Goal: Transaction & Acquisition: Purchase product/service

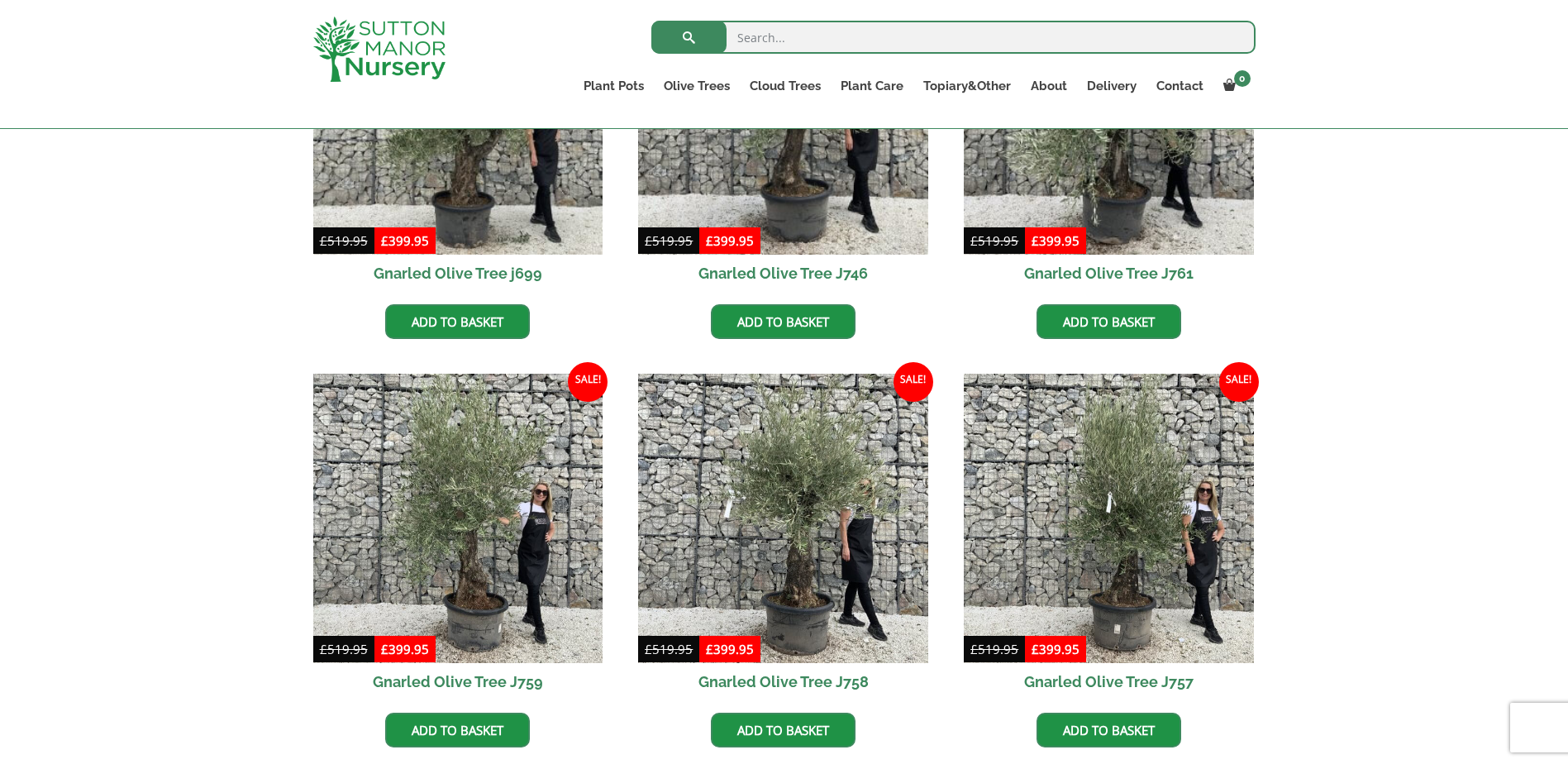
scroll to position [331, 0]
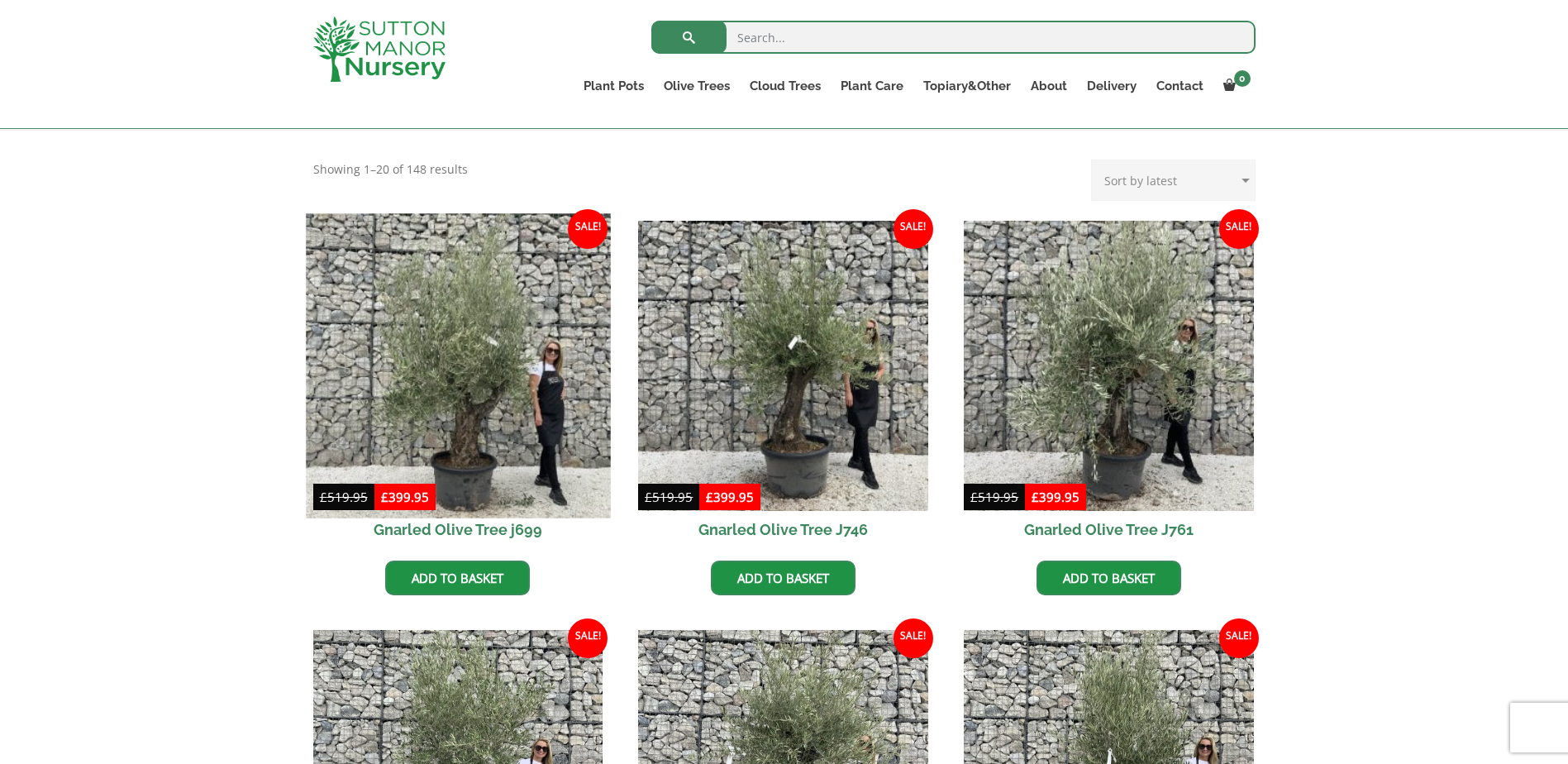
click at [462, 453] on img at bounding box center [458, 365] width 304 height 304
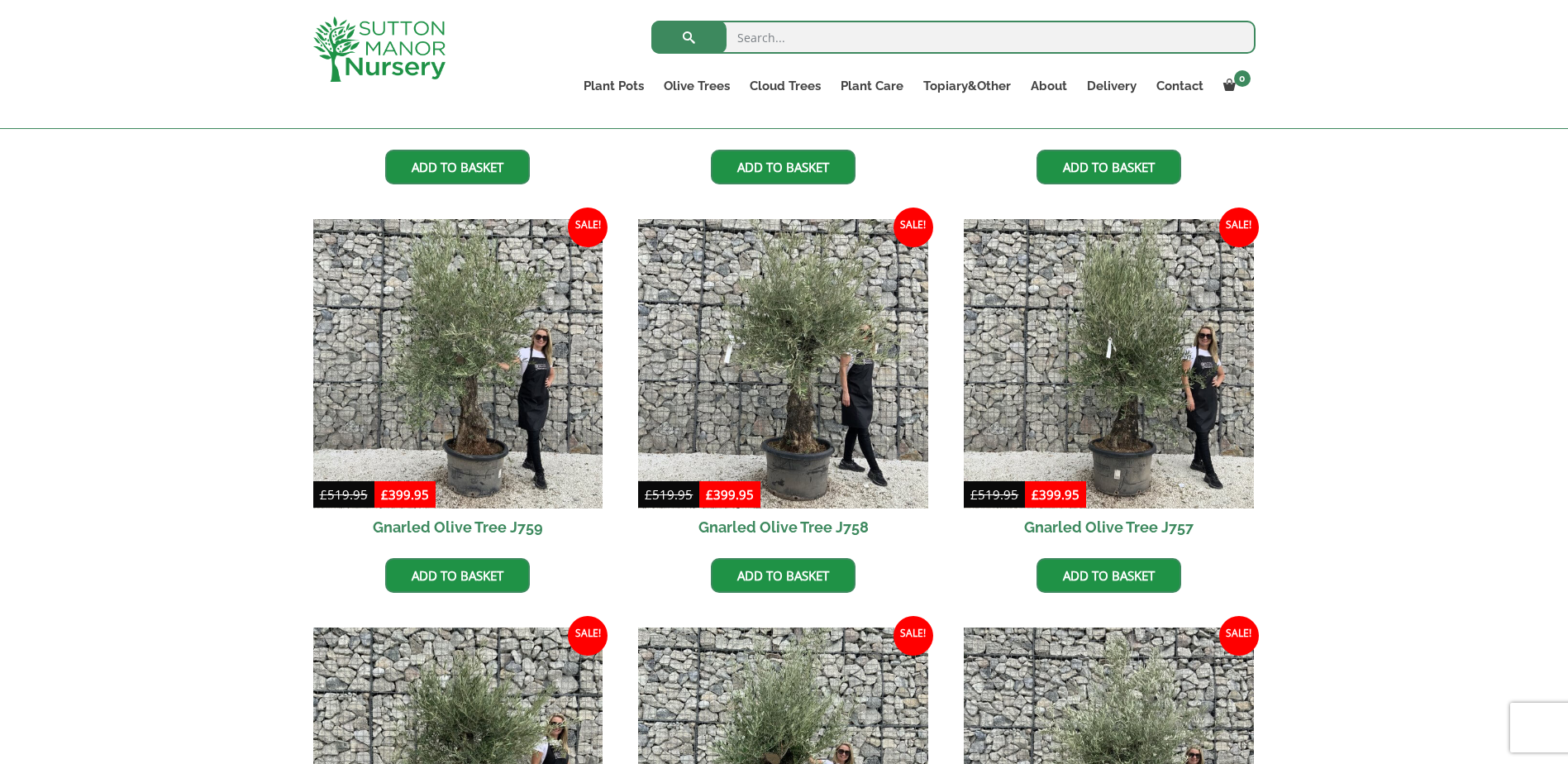
scroll to position [744, 0]
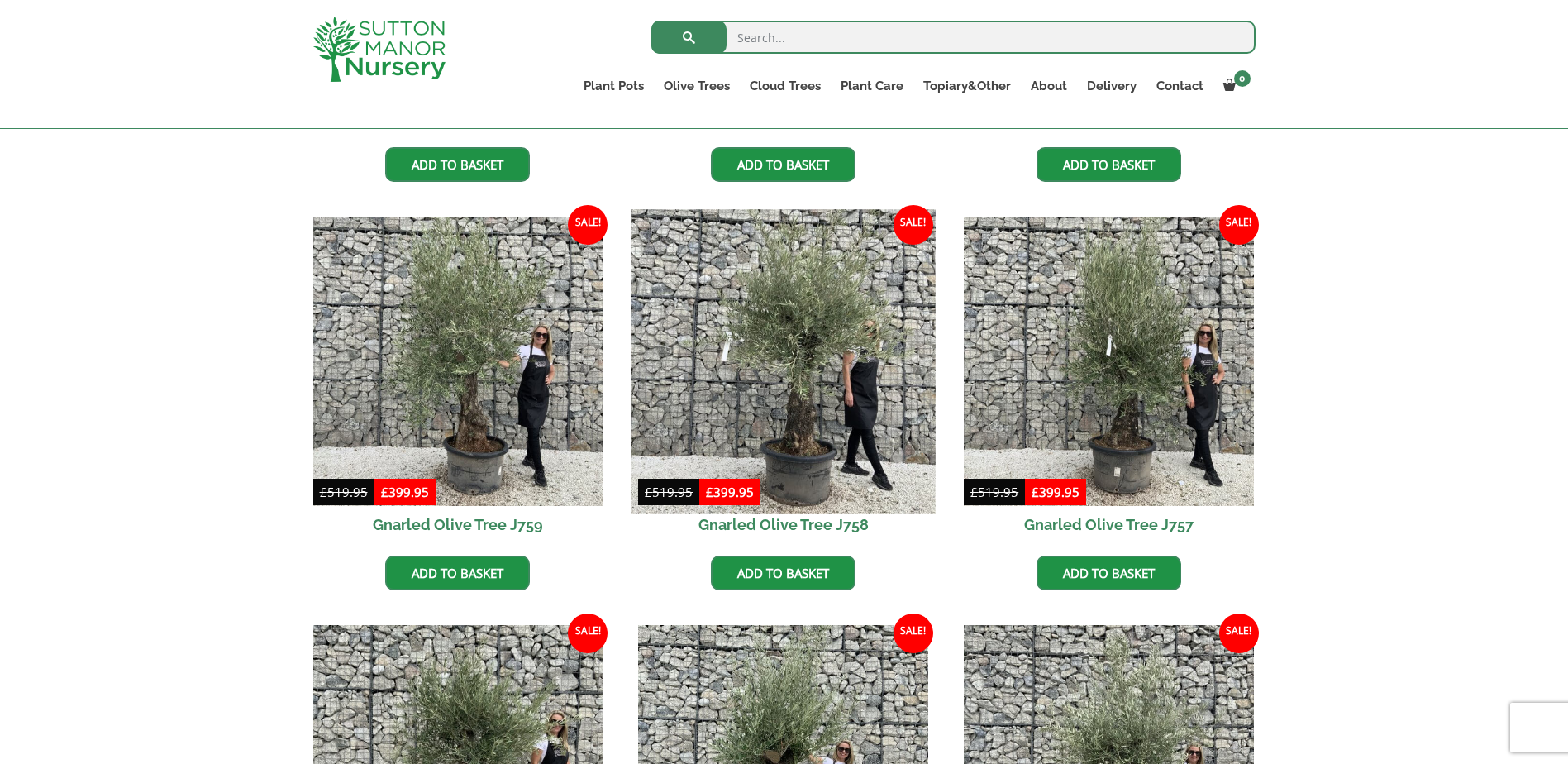
click at [795, 446] on img at bounding box center [784, 361] width 304 height 304
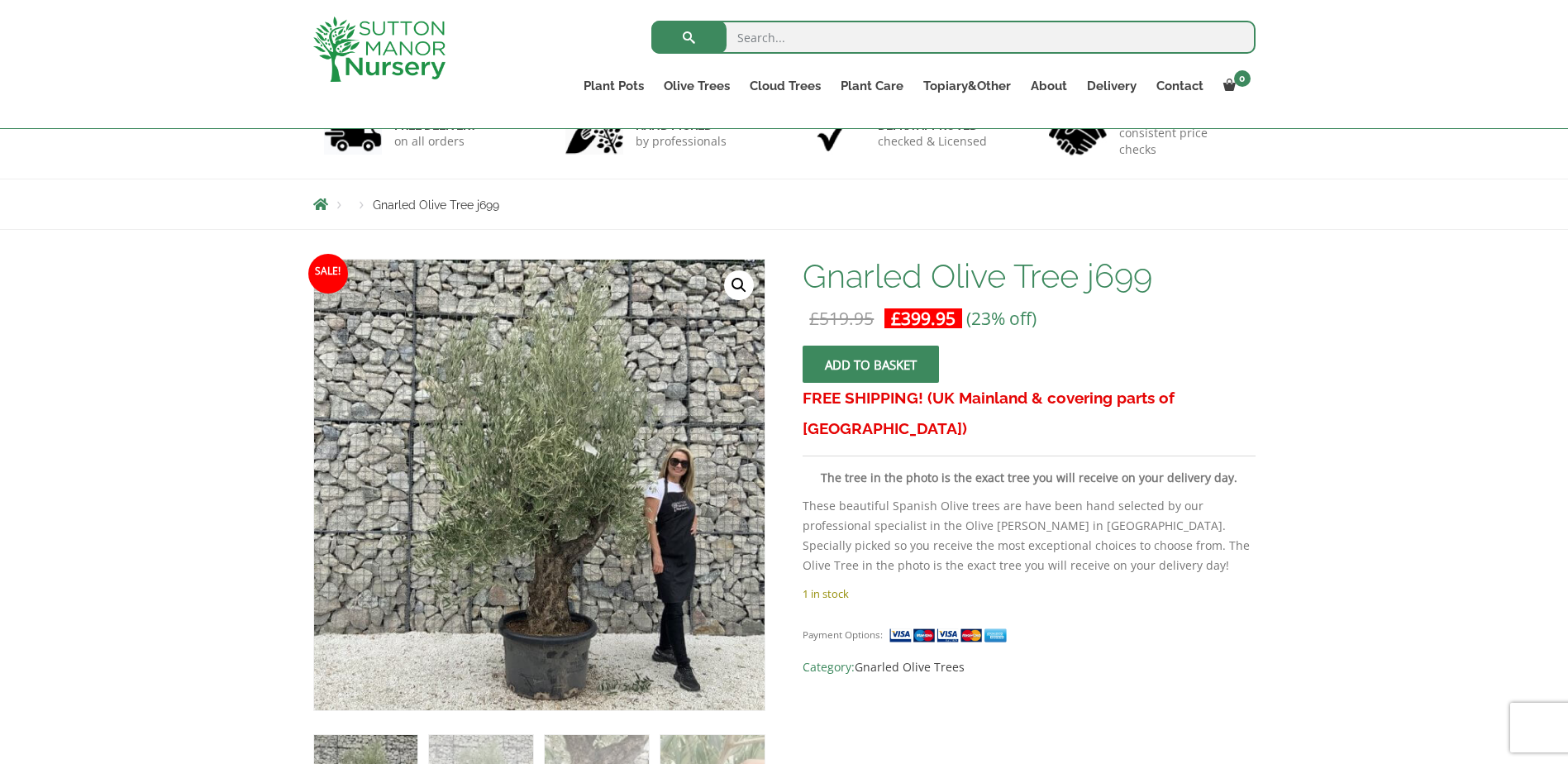
scroll to position [82, 0]
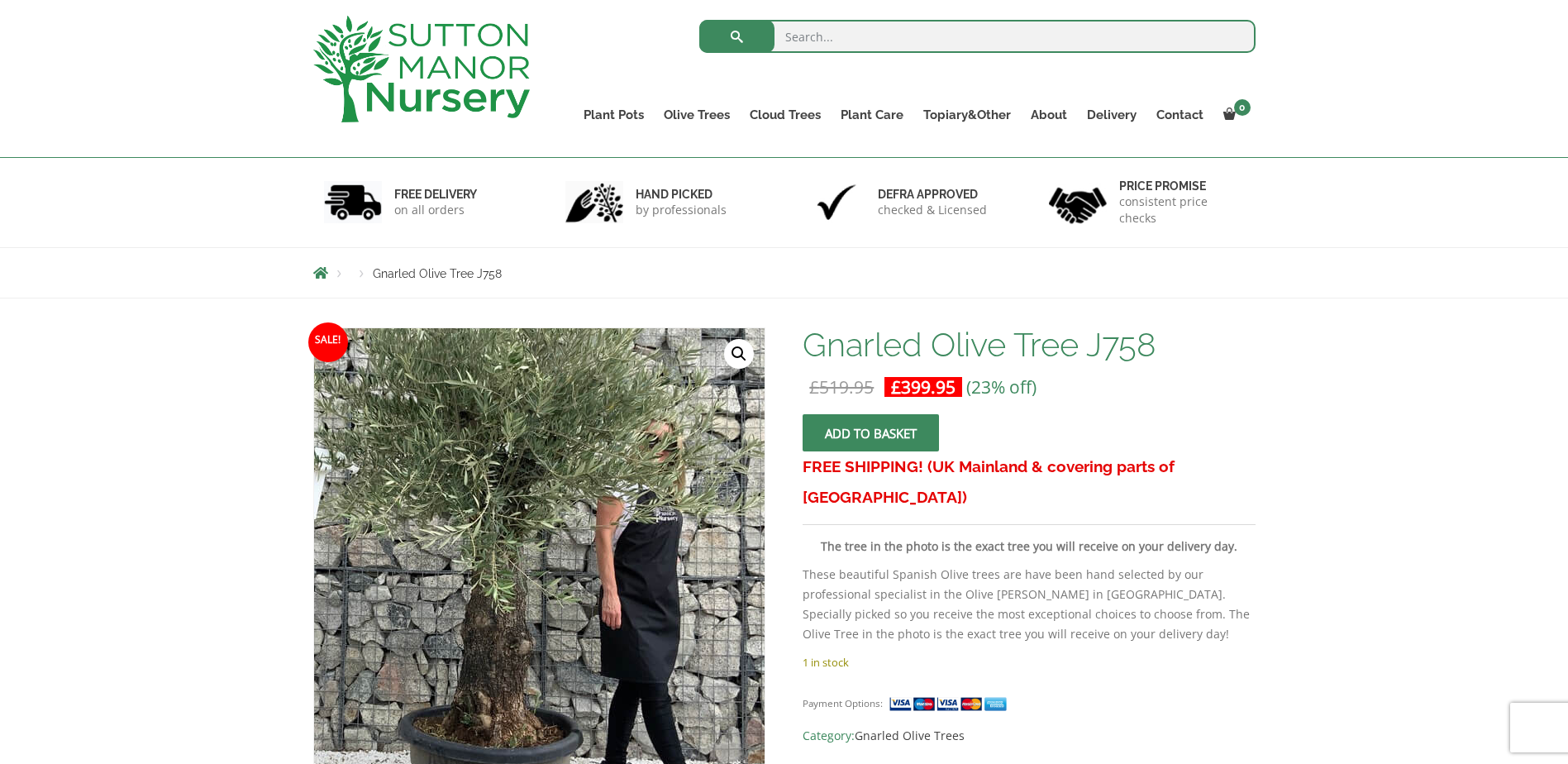
scroll to position [82, 0]
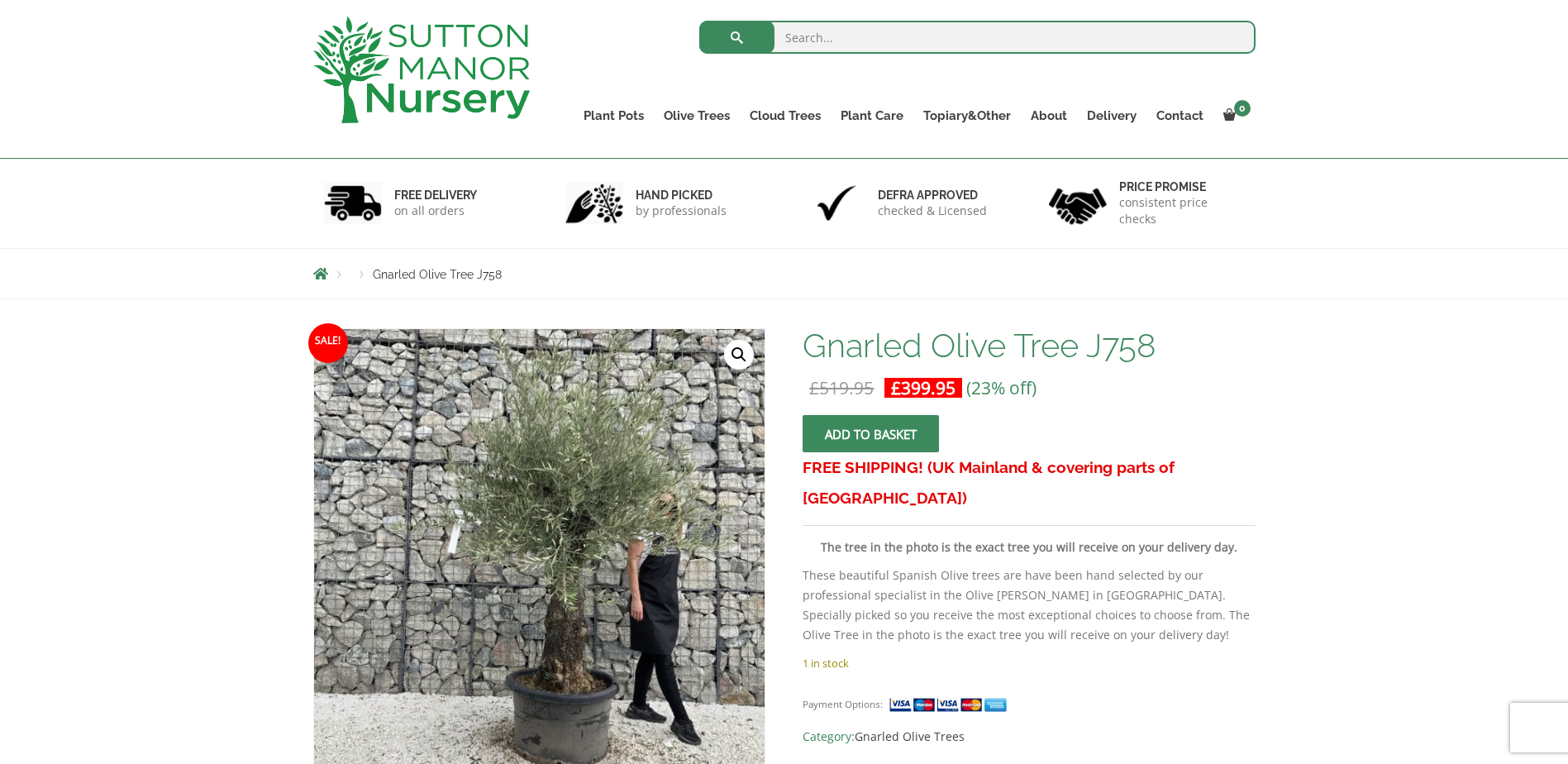
click at [871, 434] on span "submit" at bounding box center [871, 434] width 0 height 0
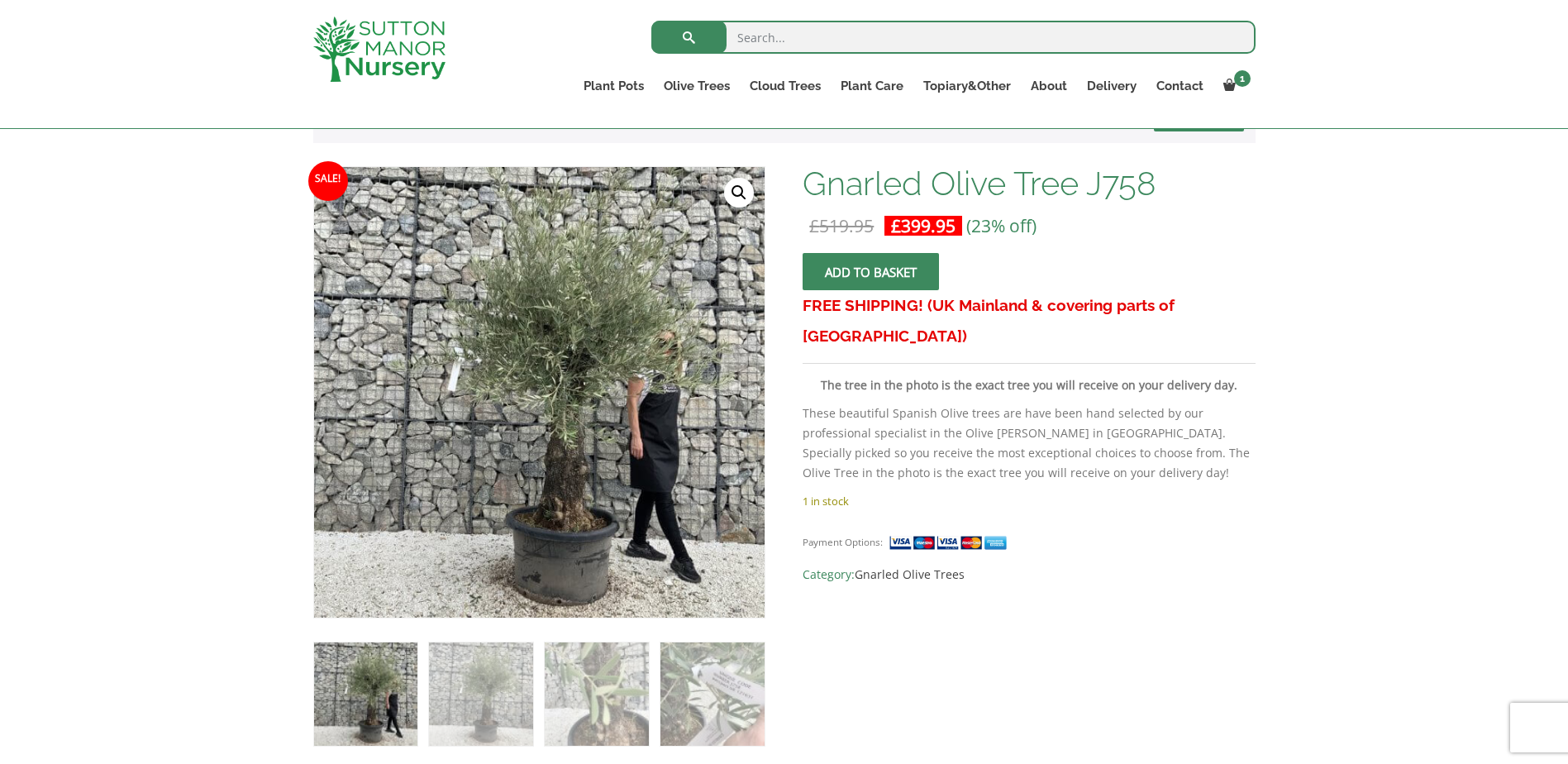
scroll to position [331, 0]
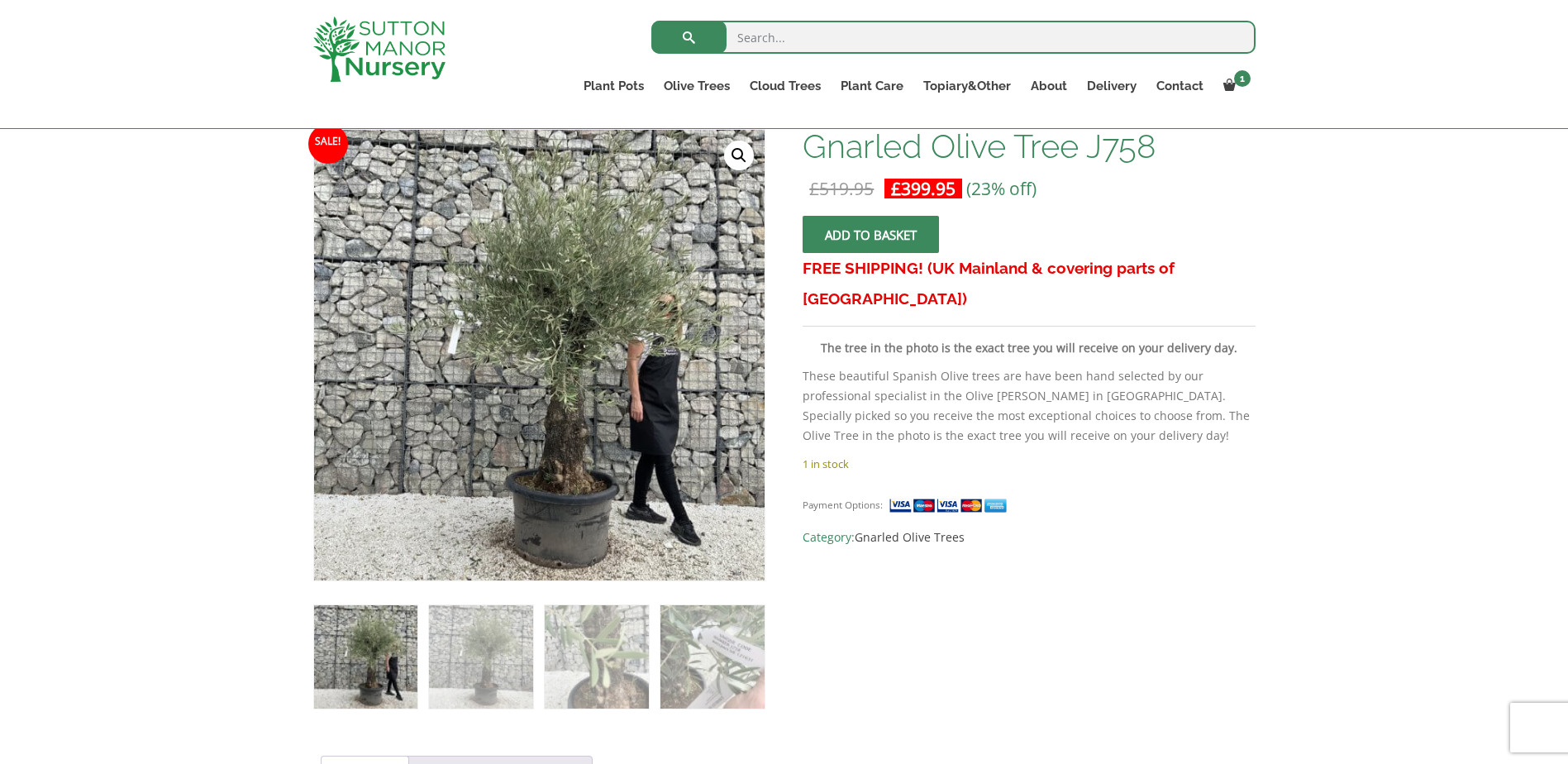
click at [346, 678] on img at bounding box center [366, 657] width 104 height 104
click at [871, 235] on span "submit" at bounding box center [871, 235] width 0 height 0
